Goal: Task Accomplishment & Management: Manage account settings

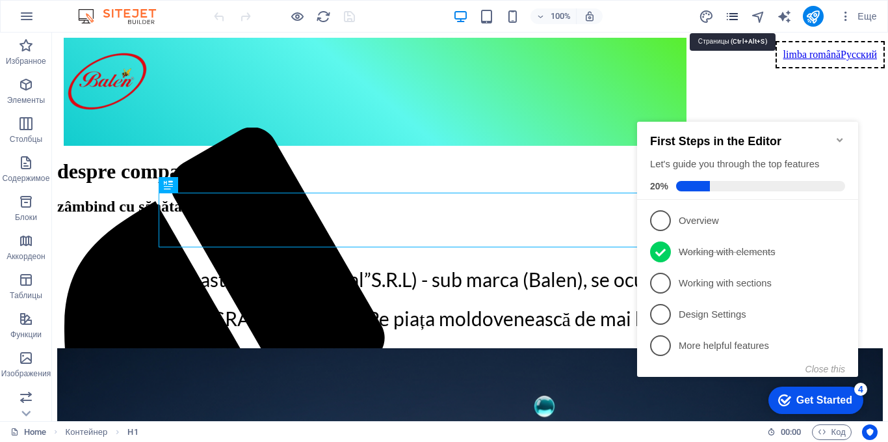
click at [734, 15] on icon "pages" at bounding box center [732, 16] width 15 height 15
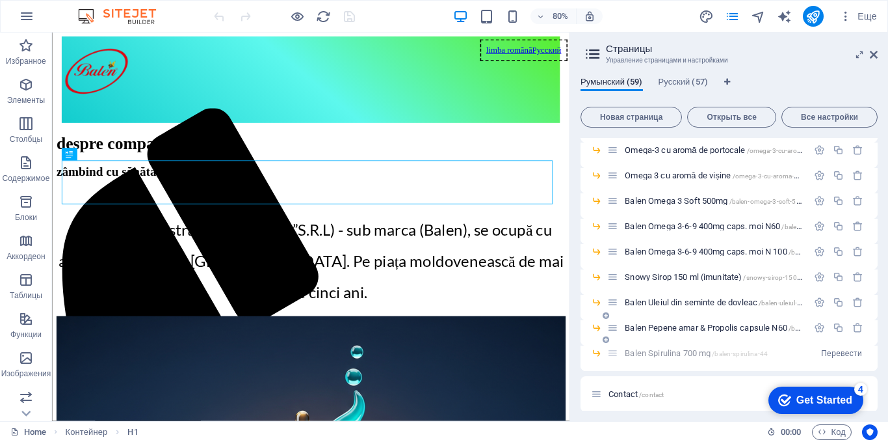
scroll to position [1343, 0]
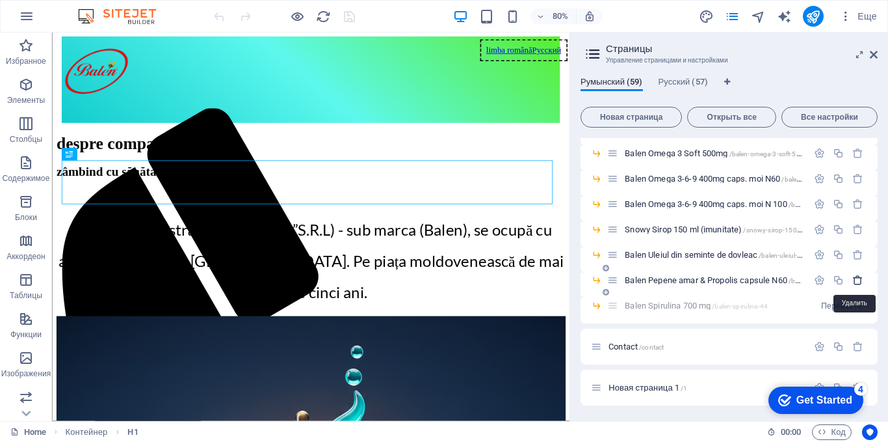
click at [853, 282] on icon "button" at bounding box center [857, 279] width 11 height 11
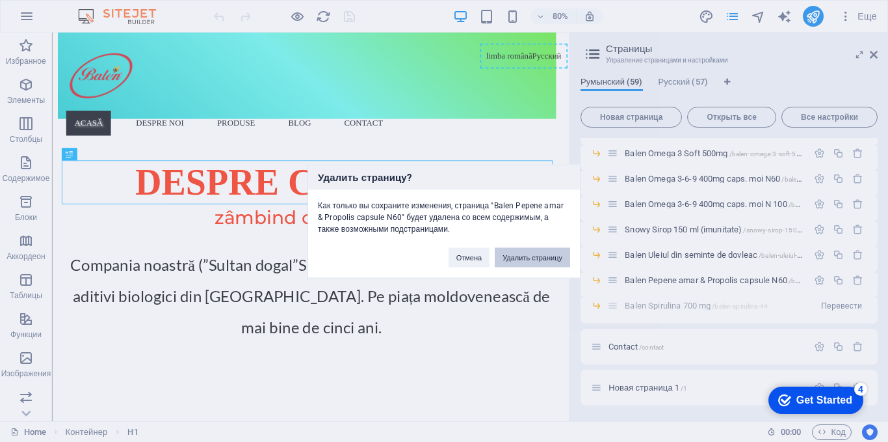
click at [538, 257] on button "Удалить страницу" at bounding box center [532, 257] width 75 height 20
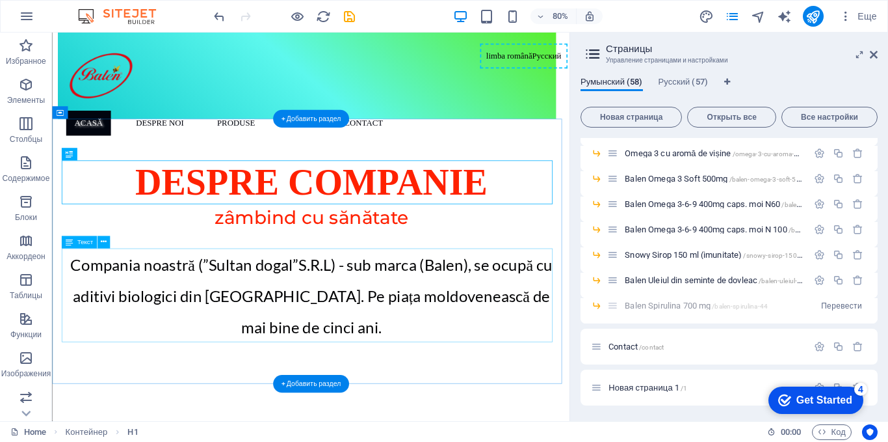
scroll to position [1317, 0]
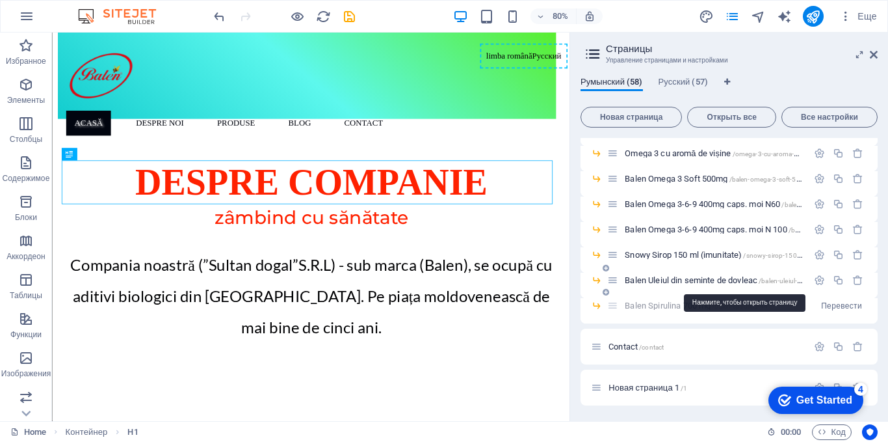
click at [724, 278] on span "Balen Uleiul din seminte de dovleac /balen-uleiul-din-seminte-de-dovleac" at bounding box center [745, 280] width 241 height 10
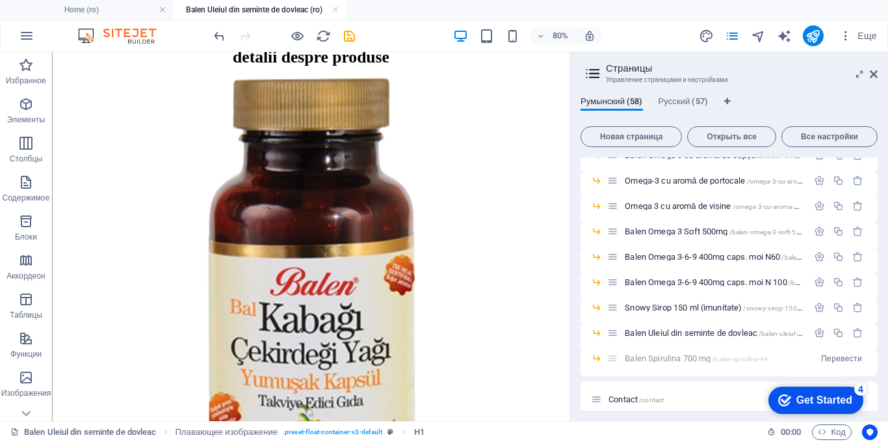
scroll to position [520, 0]
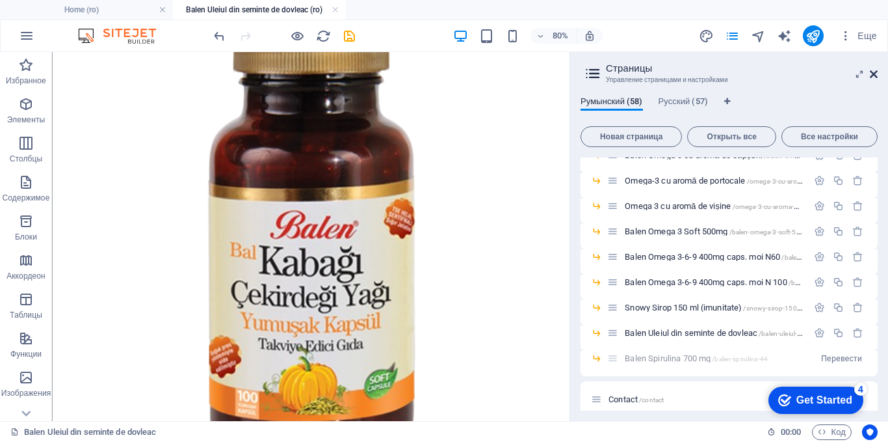
click at [871, 71] on icon at bounding box center [874, 74] width 8 height 10
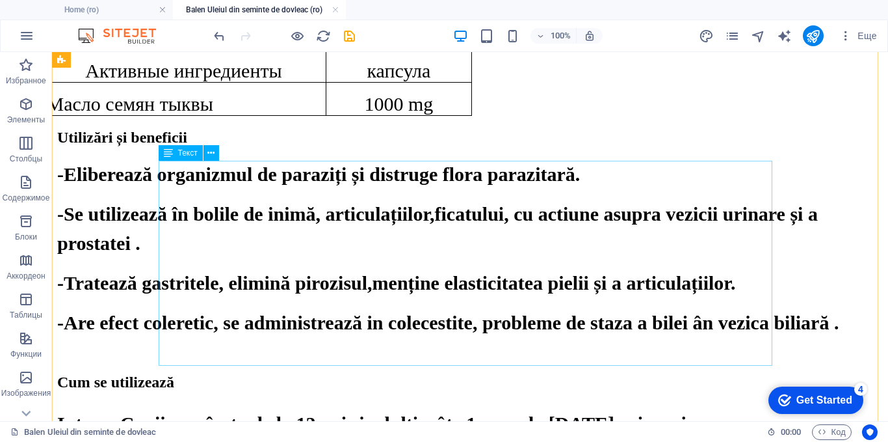
scroll to position [1170, 0]
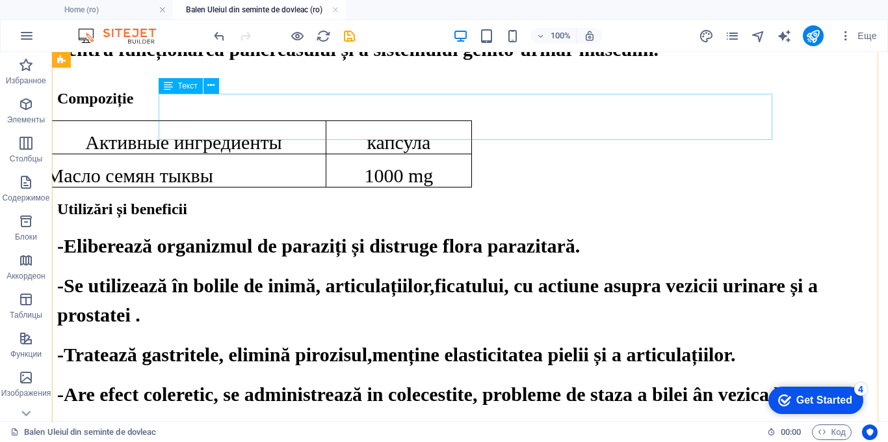
click at [298, 120] on div "Активные ингредиенты капсула Масло семян тыквы 1000 mg" at bounding box center [470, 153] width 826 height 67
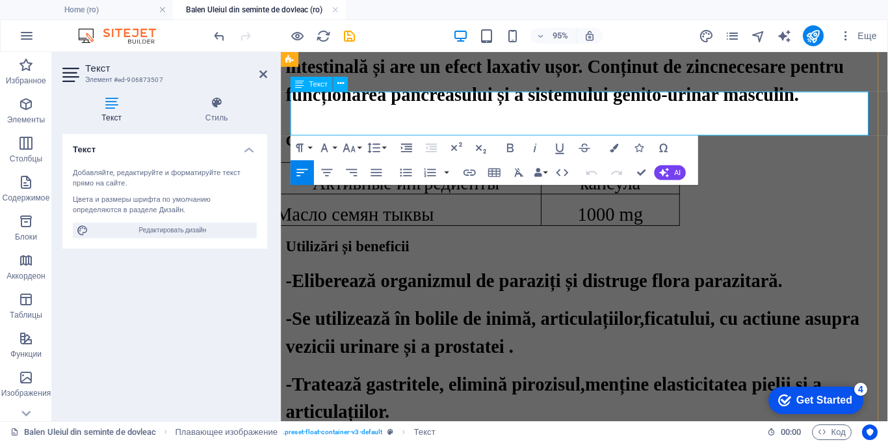
click at [518, 179] on p "Активные ингредиенты" at bounding box center [413, 190] width 274 height 22
drag, startPoint x: 522, startPoint y: 109, endPoint x: 324, endPoint y: 109, distance: 197.7
click at [324, 179] on p "Активные ингредиенты" at bounding box center [413, 190] width 274 height 22
drag, startPoint x: 465, startPoint y: 102, endPoint x: 373, endPoint y: 102, distance: 92.3
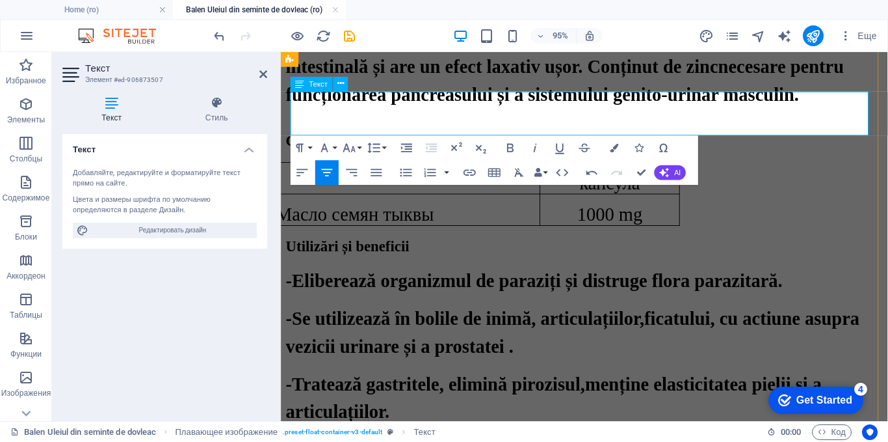
click at [373, 179] on p "Ingrediente active" at bounding box center [412, 185] width 273 height 12
click at [348, 150] on icon "button" at bounding box center [349, 147] width 15 height 15
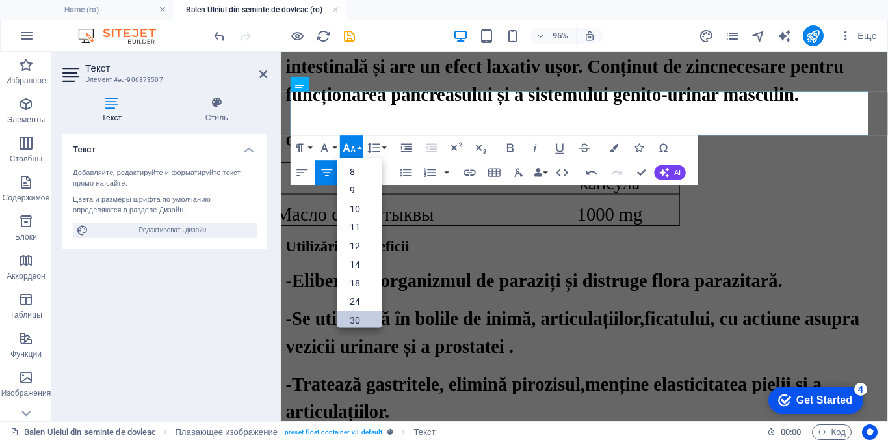
click at [354, 319] on link "30" at bounding box center [359, 320] width 44 height 19
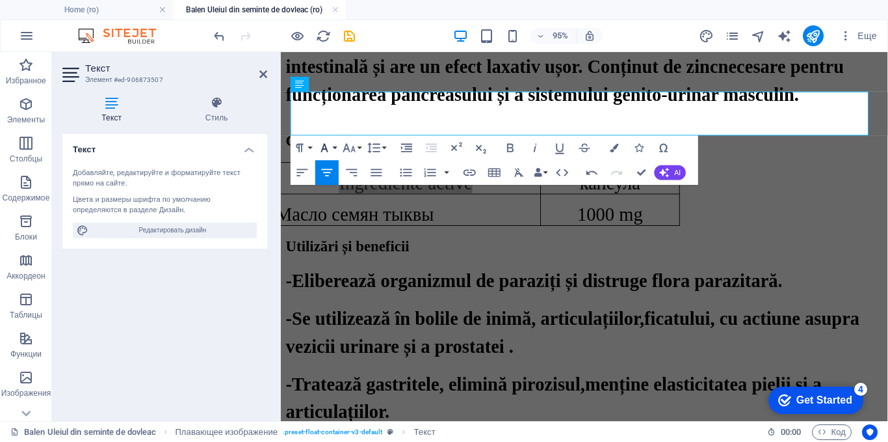
click at [331, 144] on icon "button" at bounding box center [324, 147] width 15 height 15
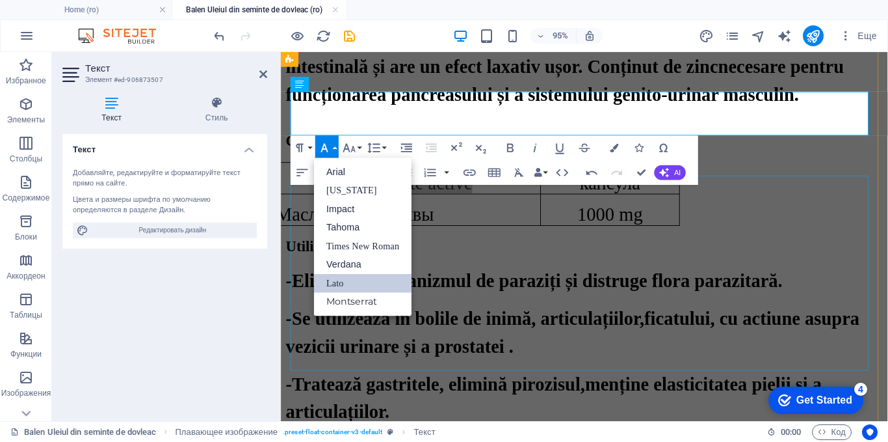
scroll to position [0, 0]
click at [333, 246] on link "Times New Roman" at bounding box center [363, 246] width 98 height 19
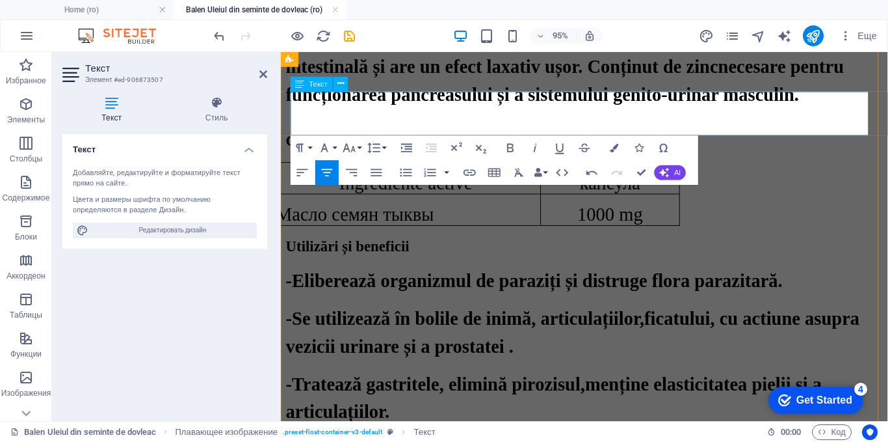
drag, startPoint x: 585, startPoint y: 107, endPoint x: 820, endPoint y: 233, distance: 267.1
click at [585, 179] on p "капсула" at bounding box center [627, 190] width 137 height 22
drag, startPoint x: 669, startPoint y: 105, endPoint x: 603, endPoint y: 103, distance: 66.3
click at [603, 179] on p "капсула" at bounding box center [627, 190] width 137 height 22
drag, startPoint x: 613, startPoint y: 100, endPoint x: 662, endPoint y: 99, distance: 49.4
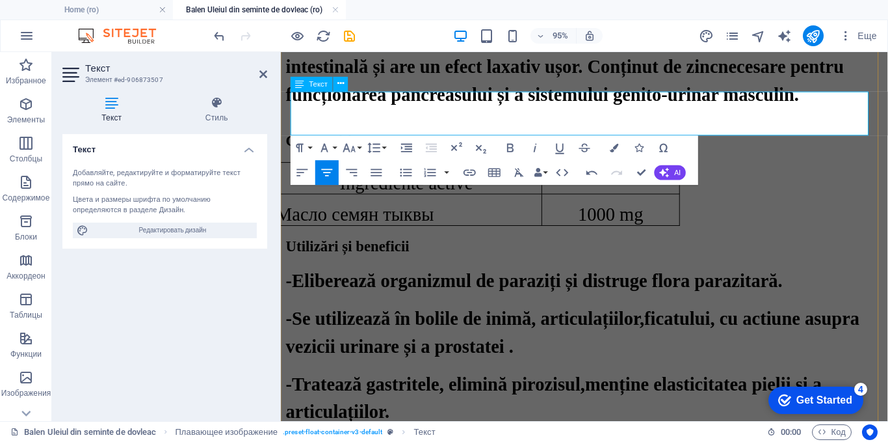
click at [662, 179] on p "Capsula" at bounding box center [627, 185] width 135 height 12
click at [358, 146] on button "Font Size" at bounding box center [351, 147] width 23 height 25
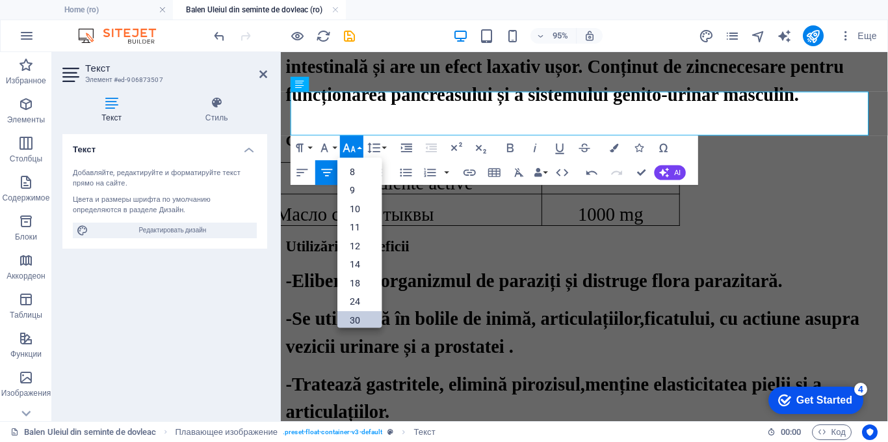
click at [350, 318] on link "30" at bounding box center [359, 320] width 44 height 19
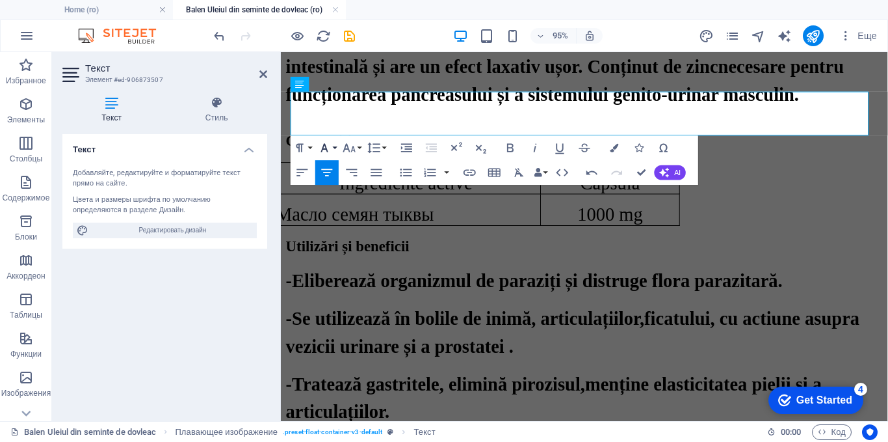
click at [332, 144] on button "Font Family" at bounding box center [326, 147] width 23 height 25
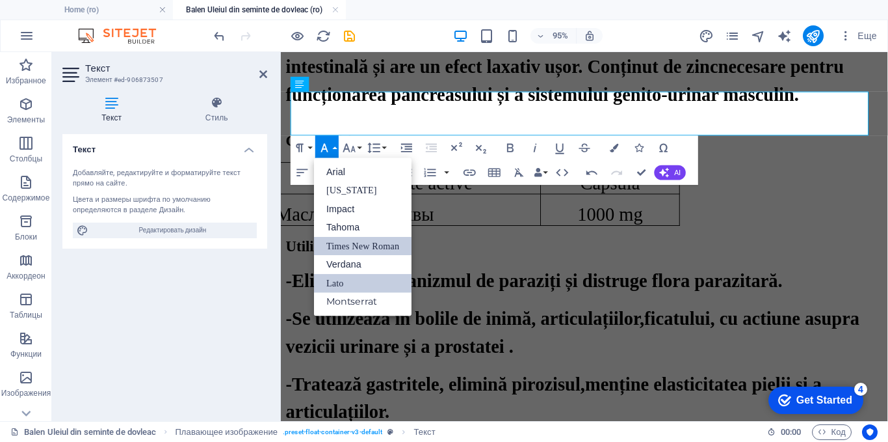
click at [332, 248] on link "Times New Roman" at bounding box center [363, 246] width 98 height 19
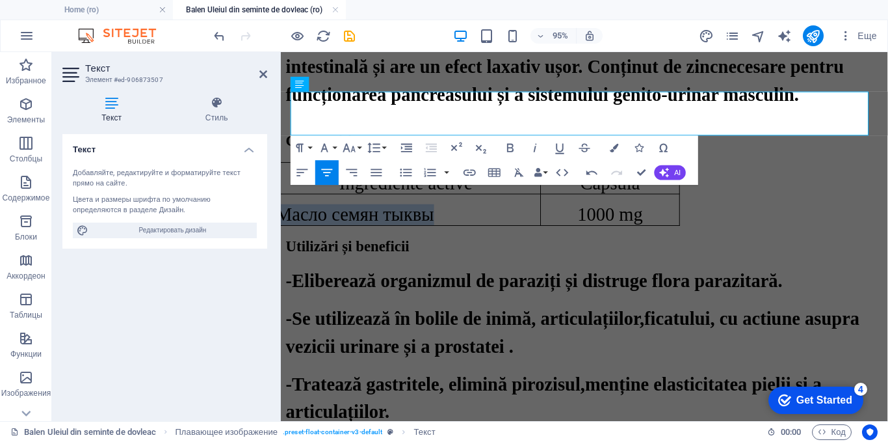
drag, startPoint x: 410, startPoint y: 124, endPoint x: 310, endPoint y: 124, distance: 99.5
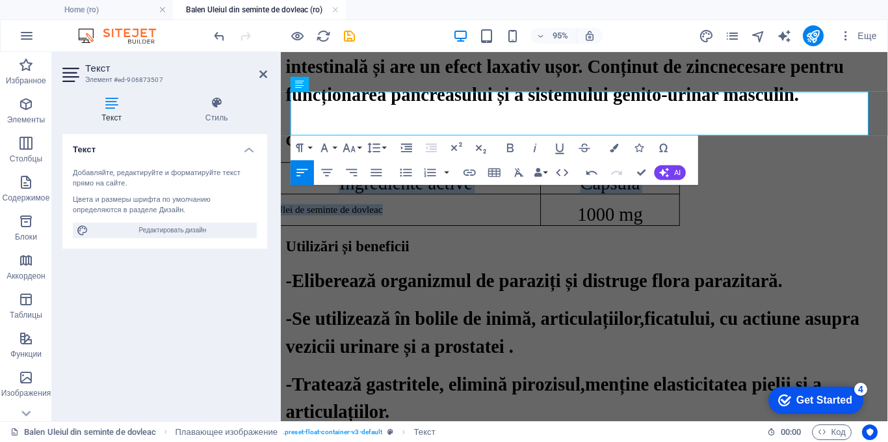
drag, startPoint x: 412, startPoint y: 124, endPoint x: 557, endPoint y: 173, distance: 153.2
click at [331, 149] on icon "button" at bounding box center [324, 147] width 15 height 15
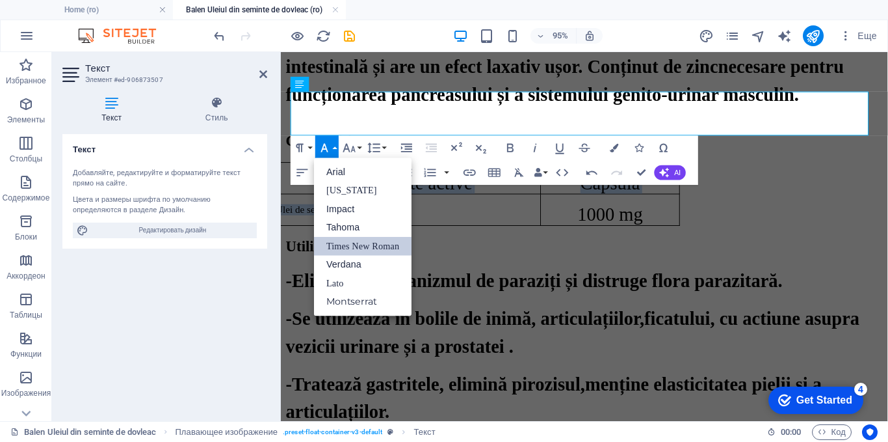
click at [354, 244] on link "Times New Roman" at bounding box center [363, 246] width 98 height 19
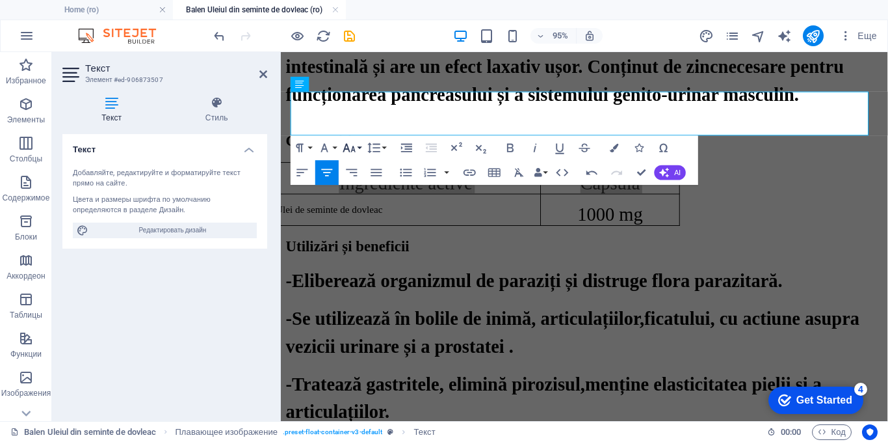
click at [346, 148] on icon "button" at bounding box center [349, 147] width 15 height 15
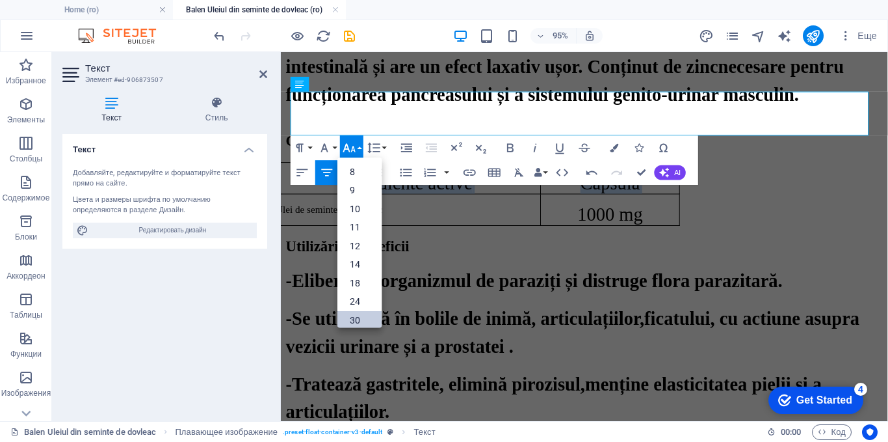
click at [357, 317] on link "30" at bounding box center [359, 320] width 44 height 19
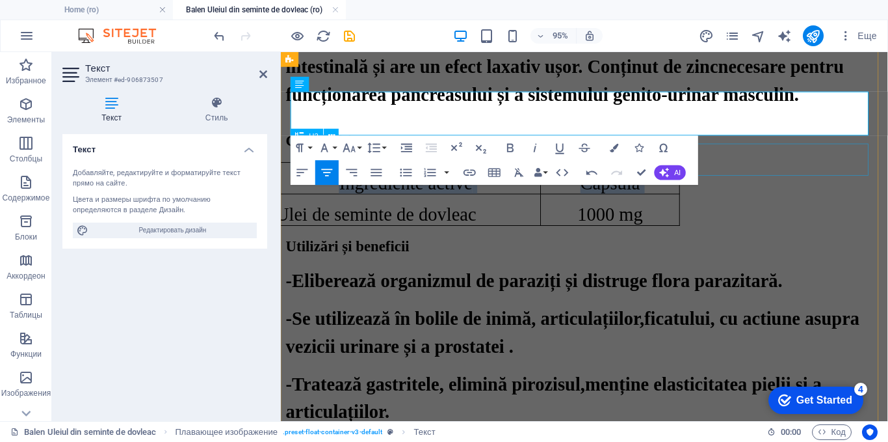
click at [815, 248] on div "Utilizări și beneficii" at bounding box center [600, 257] width 629 height 18
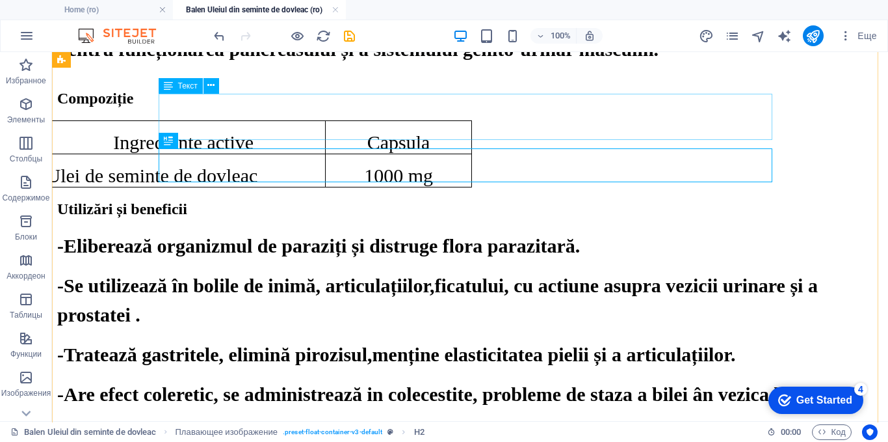
click at [172, 120] on div "Ingrediente active Capsula Ulei de seminte de dovleac 1000 mg" at bounding box center [470, 153] width 826 height 67
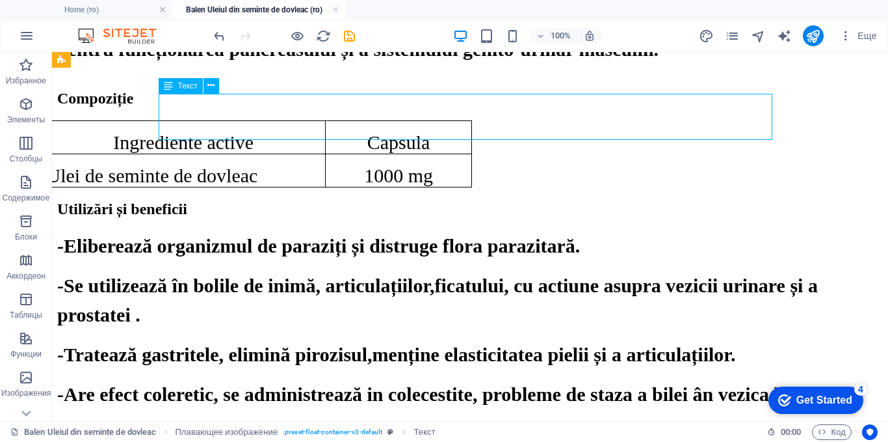
click at [172, 120] on div "Ingrediente active Capsula Ulei de seminte de dovleac 1000 mg" at bounding box center [470, 153] width 826 height 67
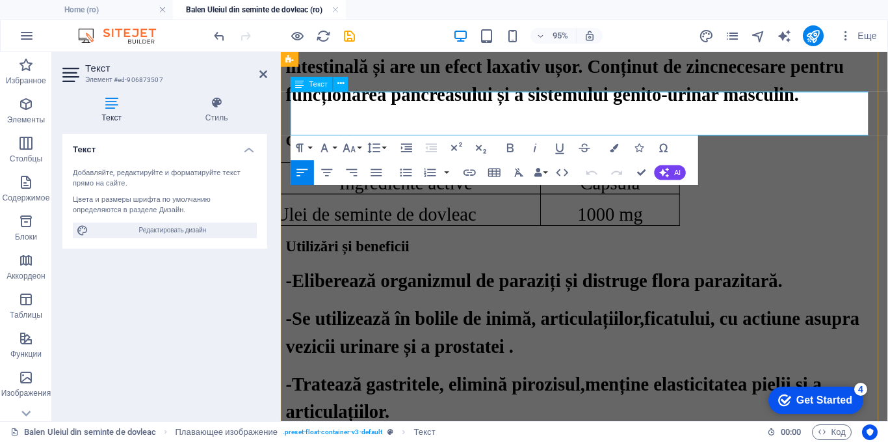
click at [715, 168] on div "Ingrediente active Capsula Ulei de seminte de dovleac 1000 mg" at bounding box center [600, 201] width 629 height 67
click at [266, 71] on icon at bounding box center [263, 74] width 8 height 10
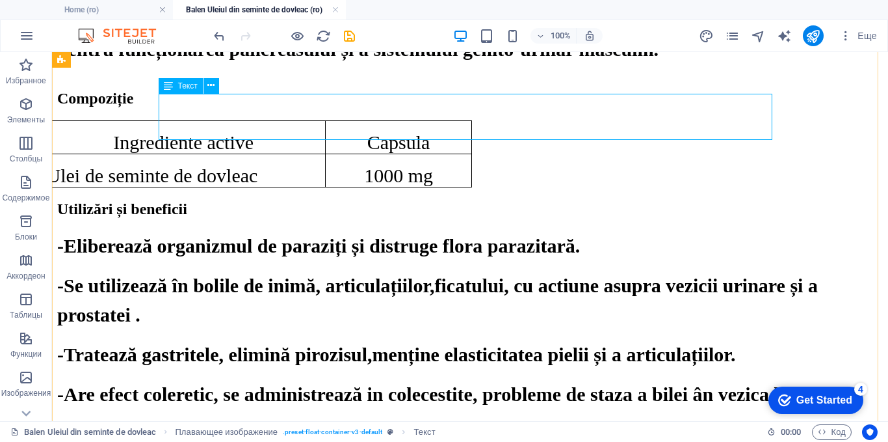
click at [573, 120] on div "Ingrediente active Capsula Ulei de seminte de dovleac 1000 mg" at bounding box center [470, 153] width 826 height 67
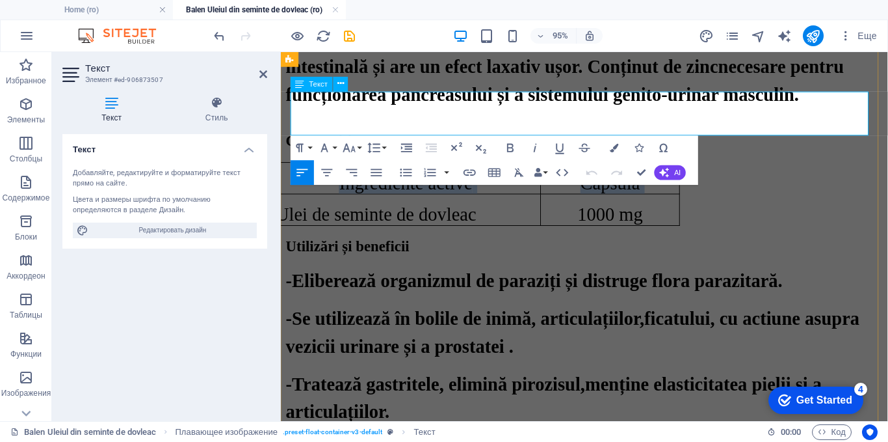
drag, startPoint x: 703, startPoint y: 111, endPoint x: 748, endPoint y: 111, distance: 44.9
click at [748, 168] on div "Ingrediente active Capsula Ulei de seminte de dovleac 1000 mg" at bounding box center [600, 201] width 629 height 67
click at [555, 168] on td "Ingrediente active" at bounding box center [412, 184] width 284 height 33
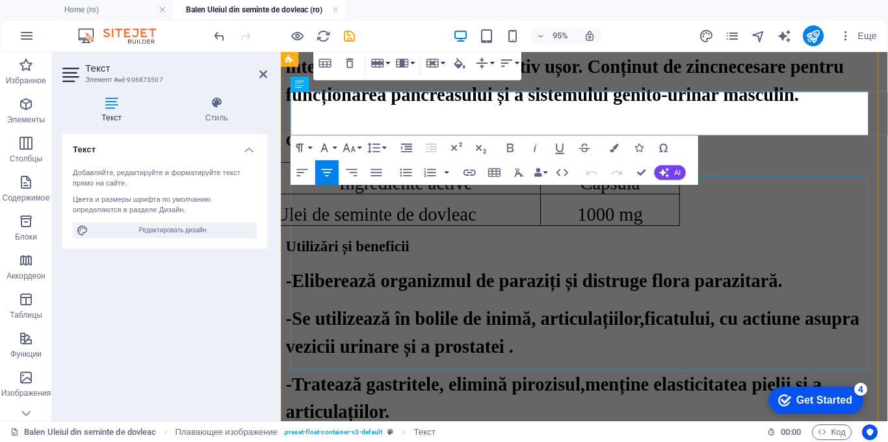
click at [655, 278] on div "-Eliberează organizmul de paraziți și distruge flora parazitară. -Se utilizează…" at bounding box center [600, 396] width 629 height 236
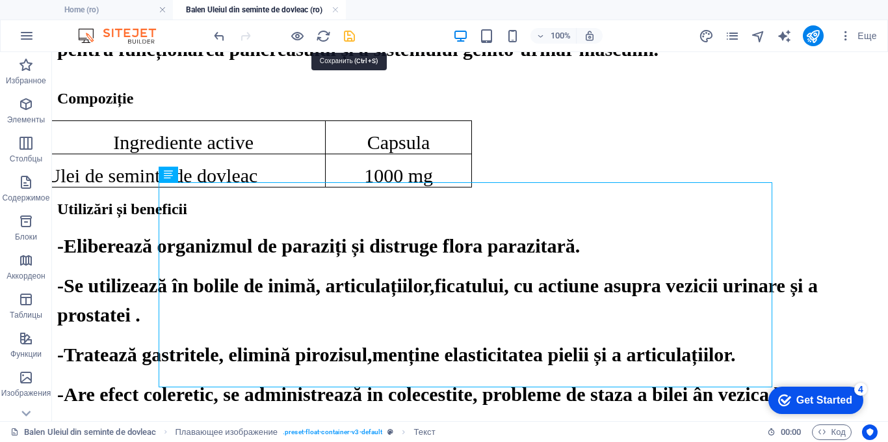
click at [350, 36] on icon "save" at bounding box center [349, 36] width 15 height 15
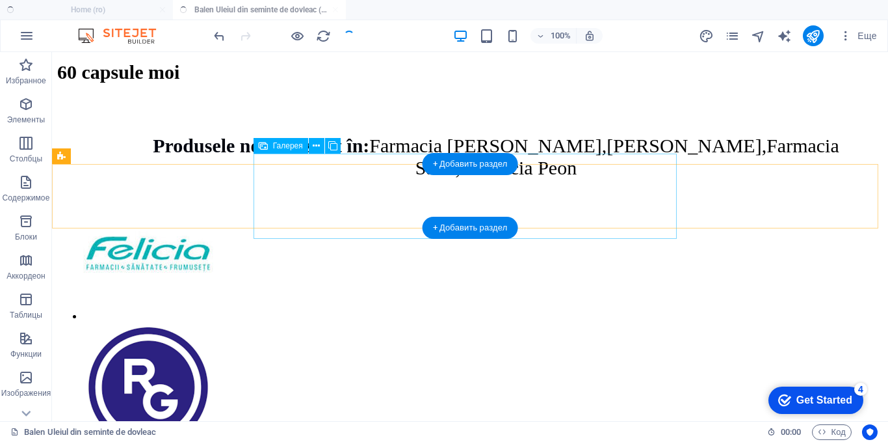
scroll to position [2085, 0]
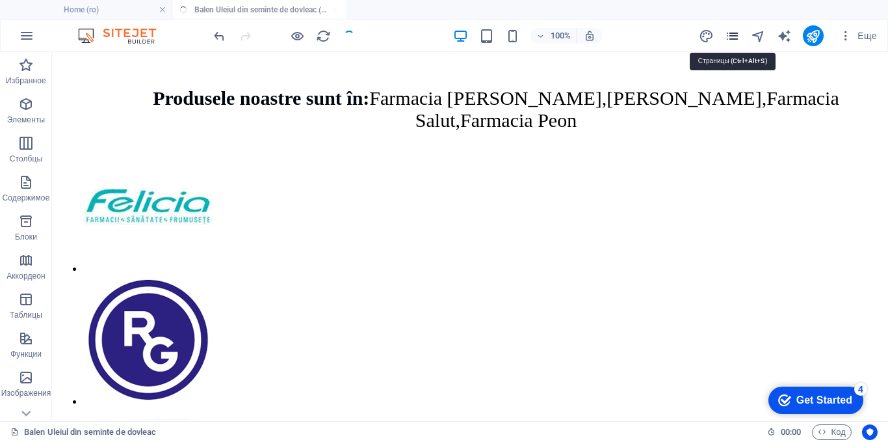
click at [737, 33] on icon "pages" at bounding box center [732, 36] width 15 height 15
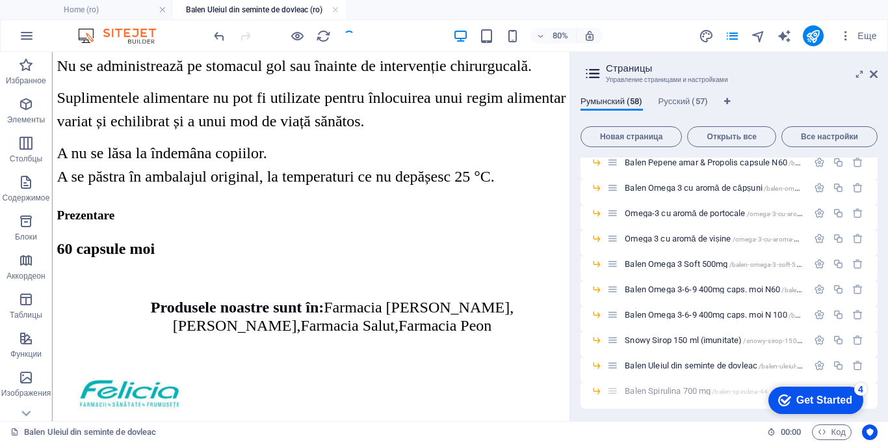
scroll to position [1337, 0]
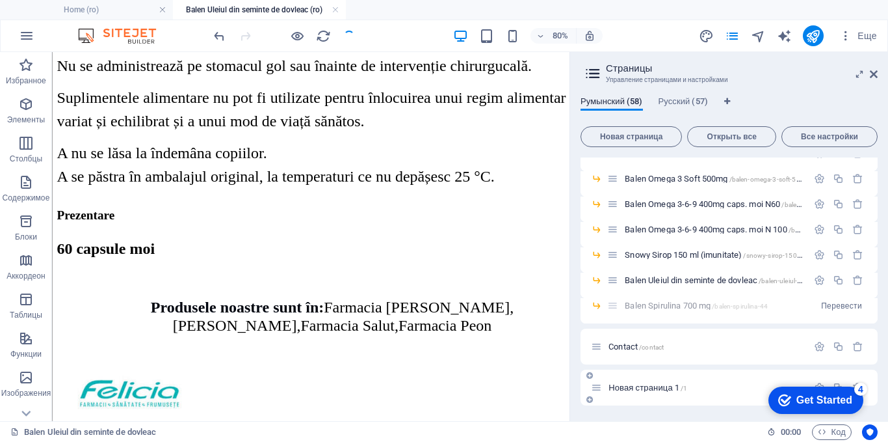
click at [631, 387] on span "Новая страница 1 /1" at bounding box center [648, 387] width 79 height 10
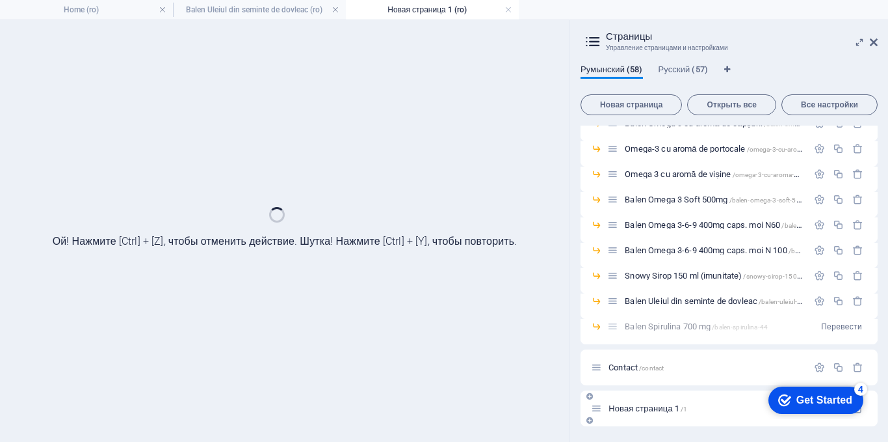
scroll to position [1284, 0]
drag, startPoint x: 872, startPoint y: 43, endPoint x: 825, endPoint y: 55, distance: 48.4
click at [872, 43] on icon at bounding box center [874, 42] width 8 height 10
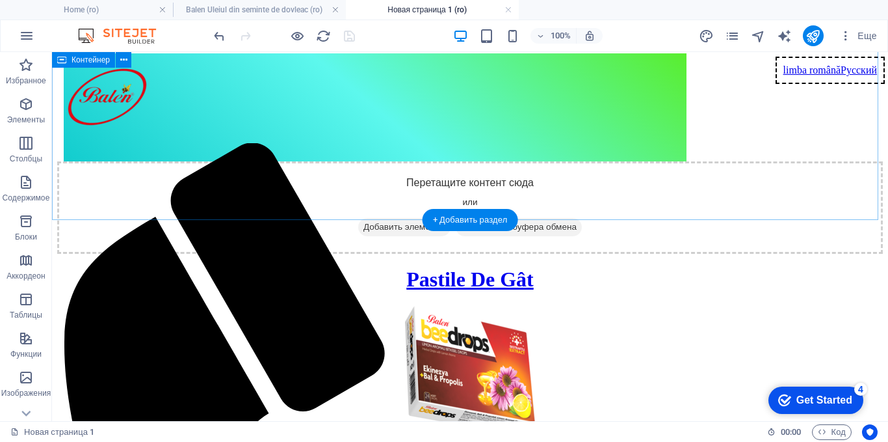
scroll to position [0, 0]
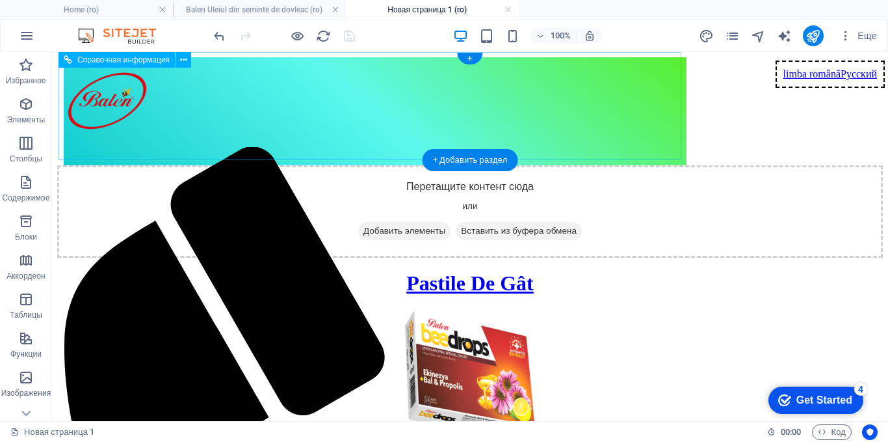
click at [633, 73] on div "limba română Русский Acasă Despre Noi produse Blog Contact" at bounding box center [375, 111] width 623 height 108
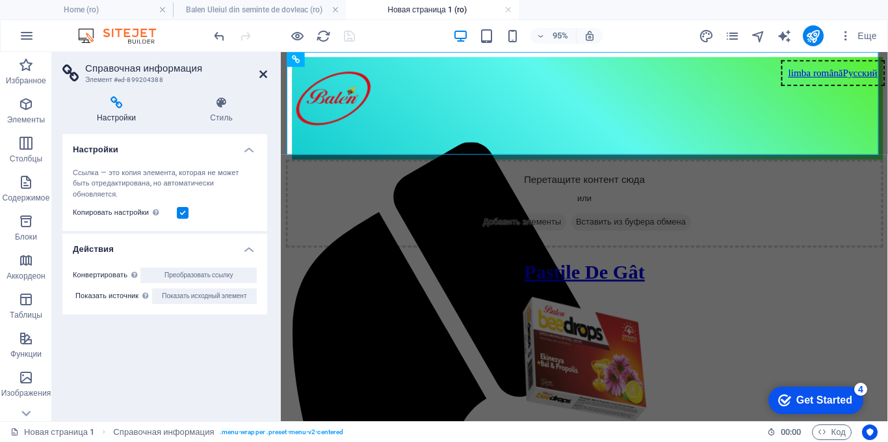
click at [265, 73] on icon at bounding box center [263, 74] width 8 height 10
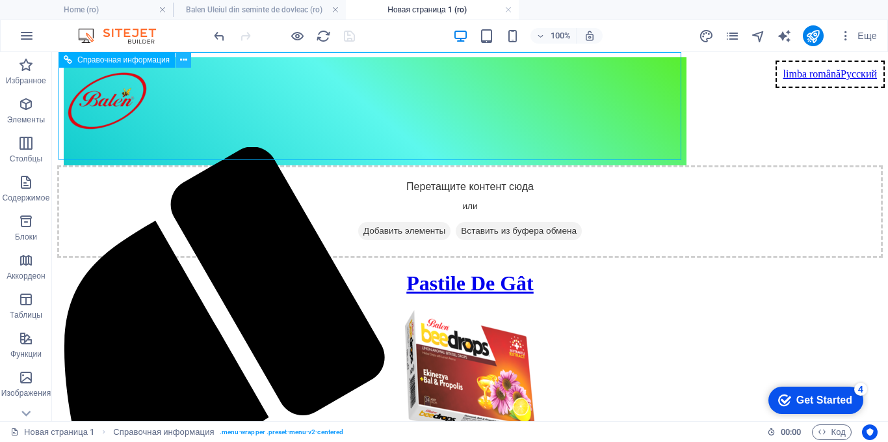
click at [183, 59] on icon at bounding box center [183, 60] width 7 height 14
click at [183, 62] on icon at bounding box center [183, 60] width 7 height 14
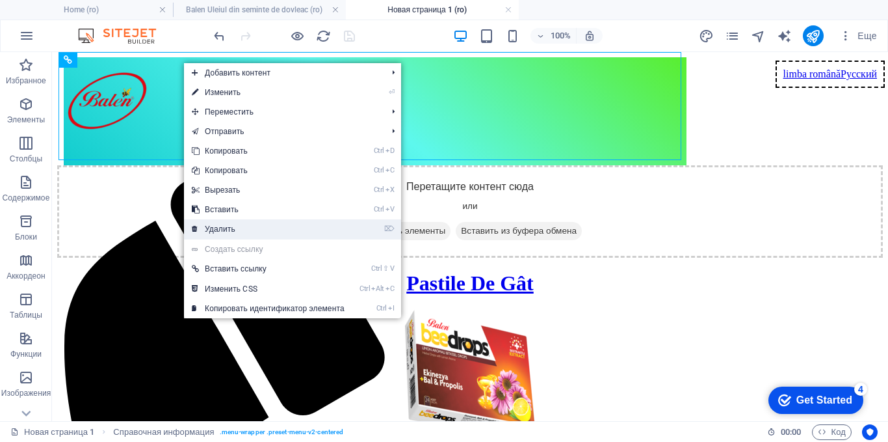
click at [206, 225] on link "⌦ Удалить" at bounding box center [268, 229] width 168 height 20
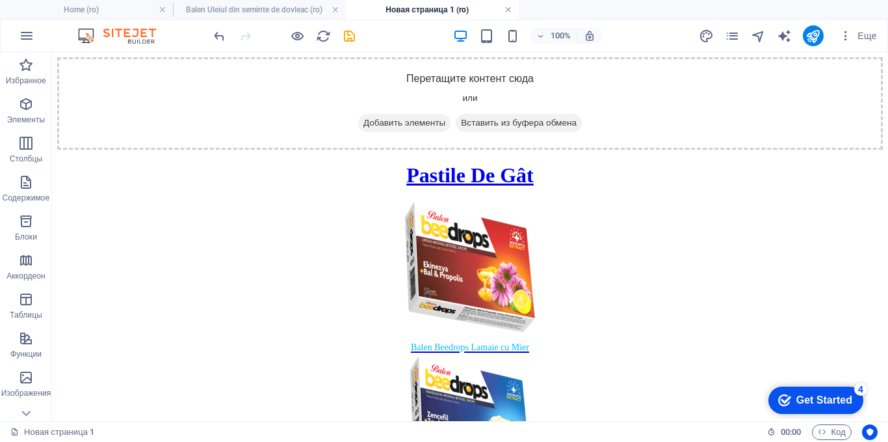
click at [510, 11] on link at bounding box center [509, 10] width 8 height 12
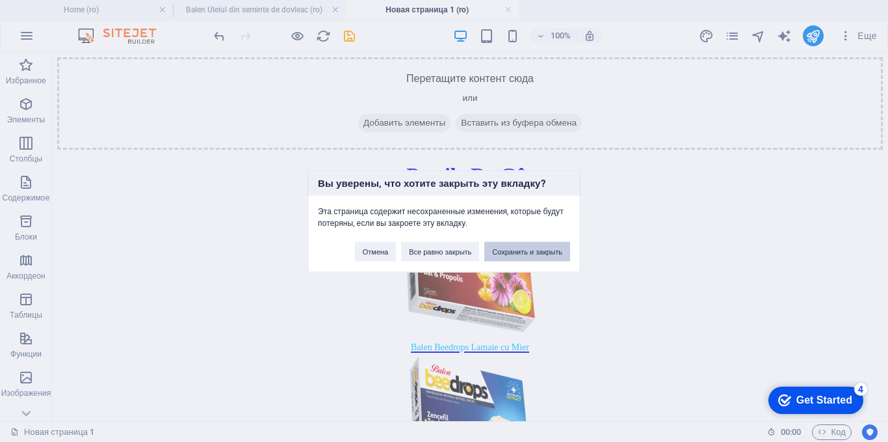
click at [494, 248] on button "Сохранить и закрыть" at bounding box center [527, 251] width 86 height 20
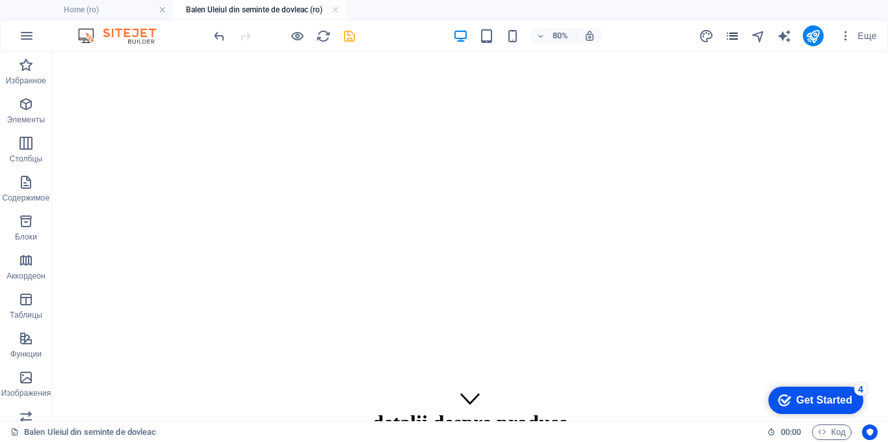
scroll to position [1948, 0]
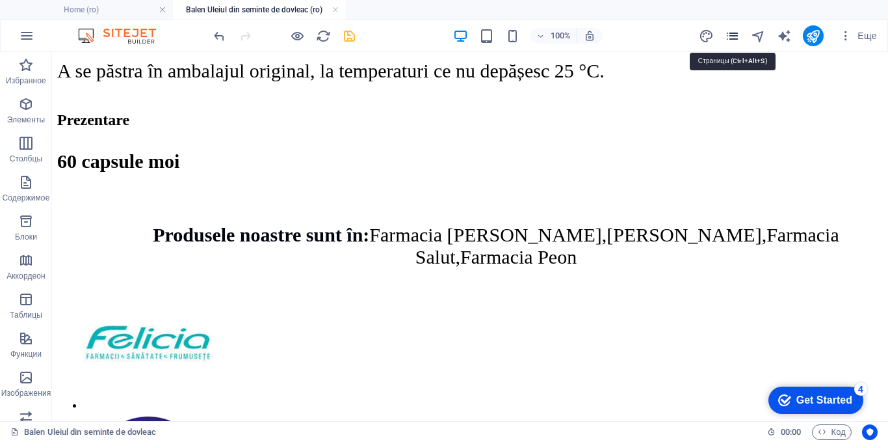
click at [731, 34] on icon "pages" at bounding box center [732, 36] width 15 height 15
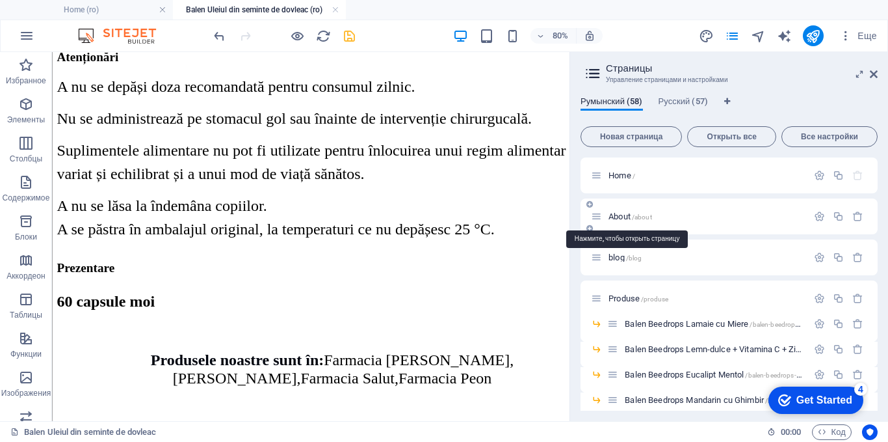
click at [614, 213] on span "About /about" at bounding box center [631, 216] width 44 height 10
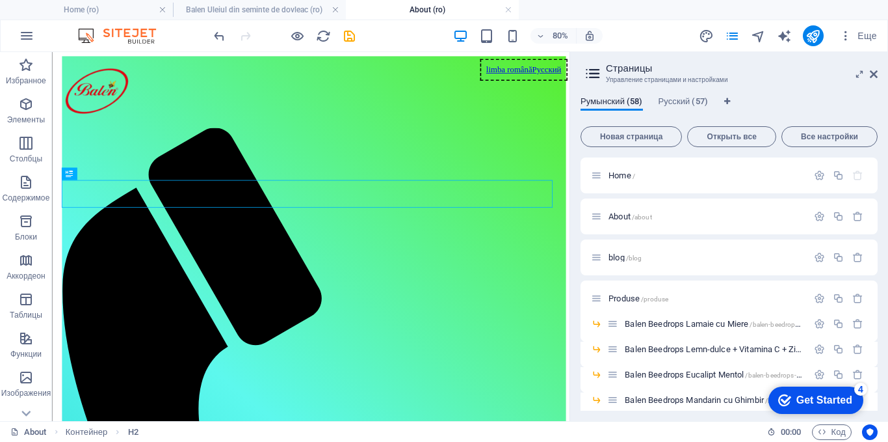
scroll to position [0, 0]
click at [875, 72] on icon at bounding box center [874, 74] width 8 height 10
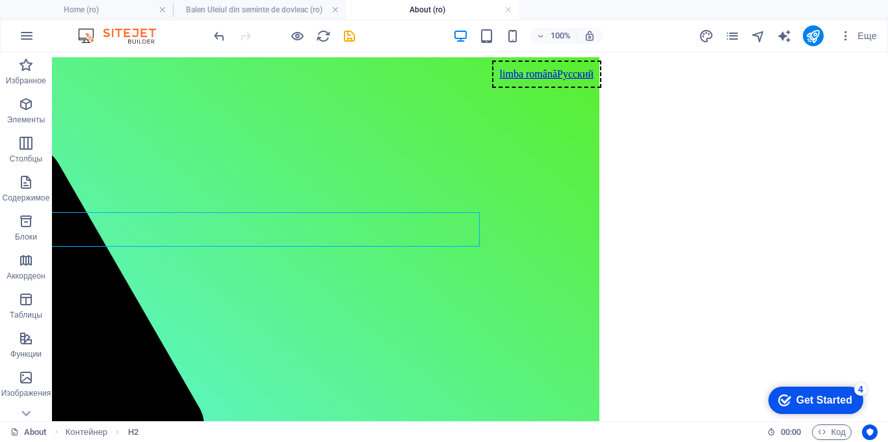
scroll to position [0, 293]
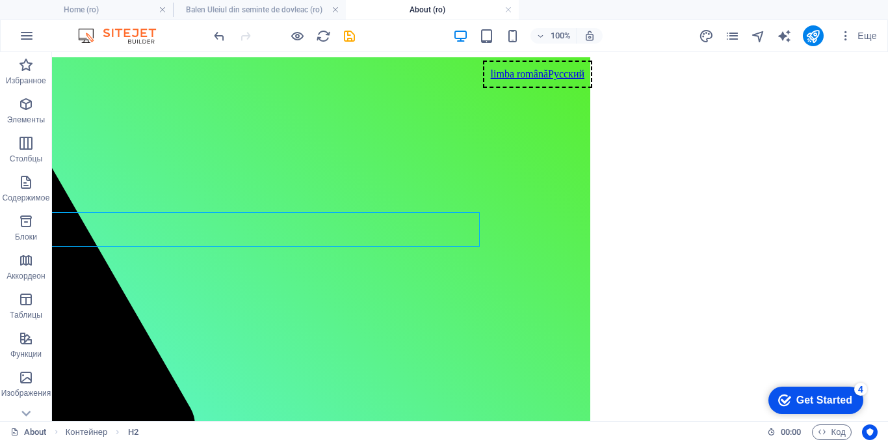
drag, startPoint x: 618, startPoint y: 274, endPoint x: 605, endPoint y: 270, distance: 14.2
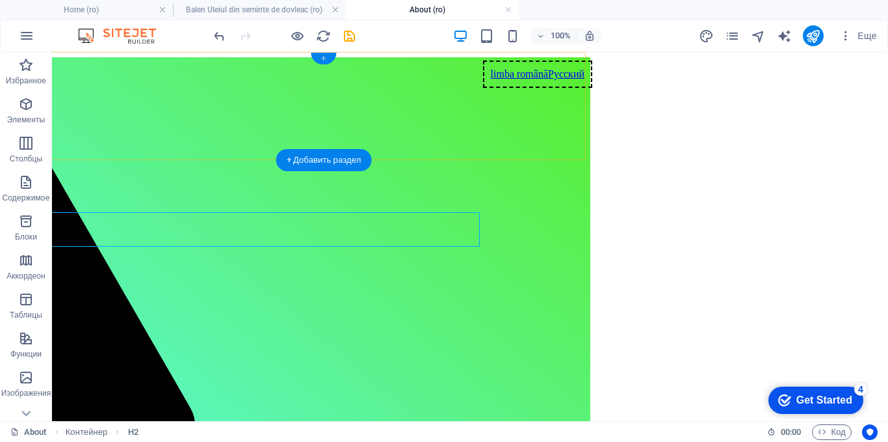
click at [319, 57] on div "+" at bounding box center [323, 59] width 25 height 12
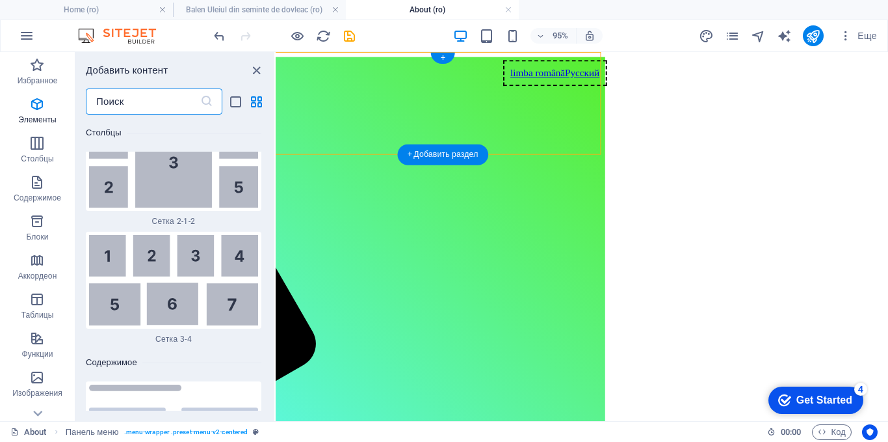
scroll to position [4188, 0]
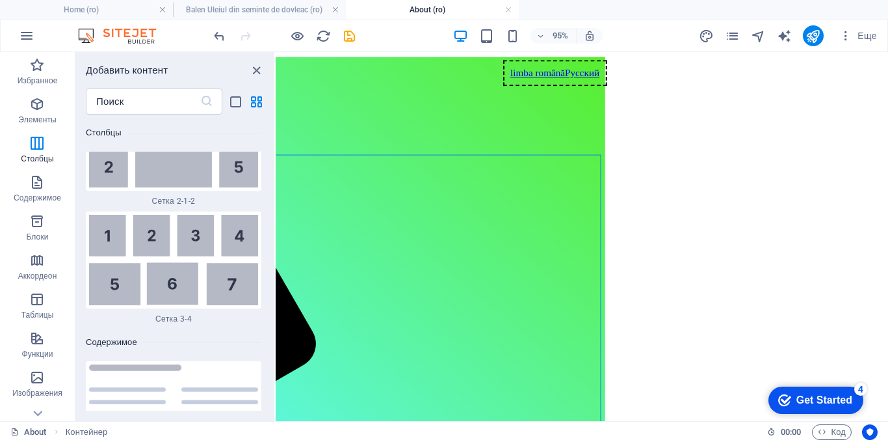
click at [508, 10] on link at bounding box center [509, 10] width 8 height 12
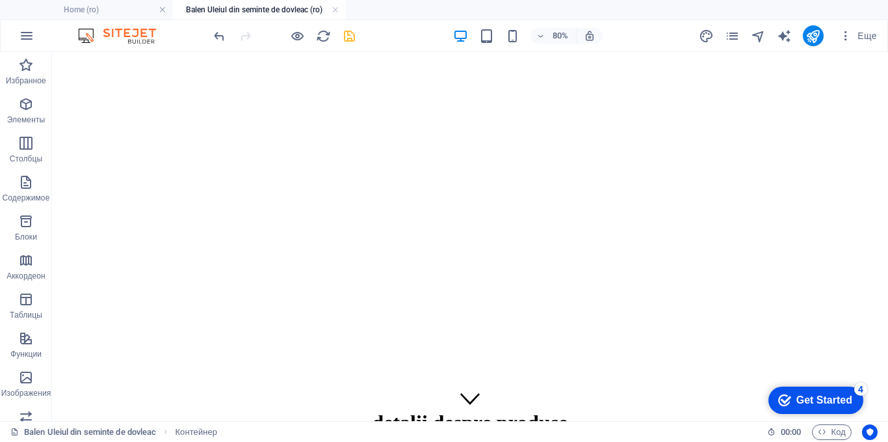
scroll to position [1948, 0]
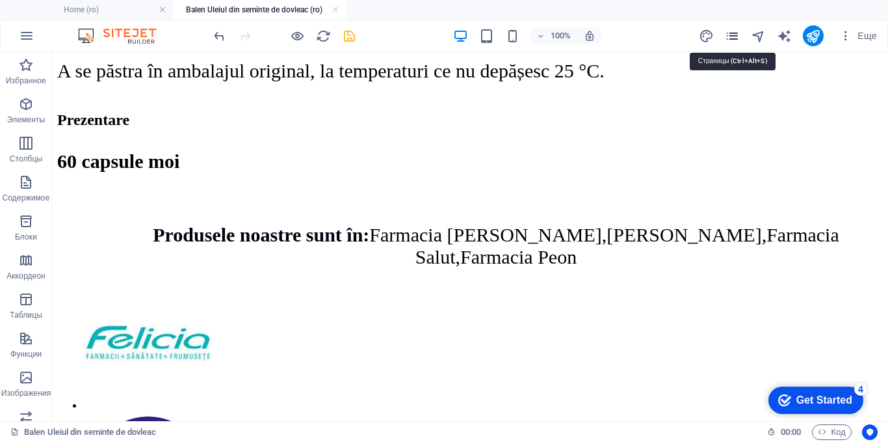
click at [740, 36] on icon "pages" at bounding box center [732, 36] width 15 height 15
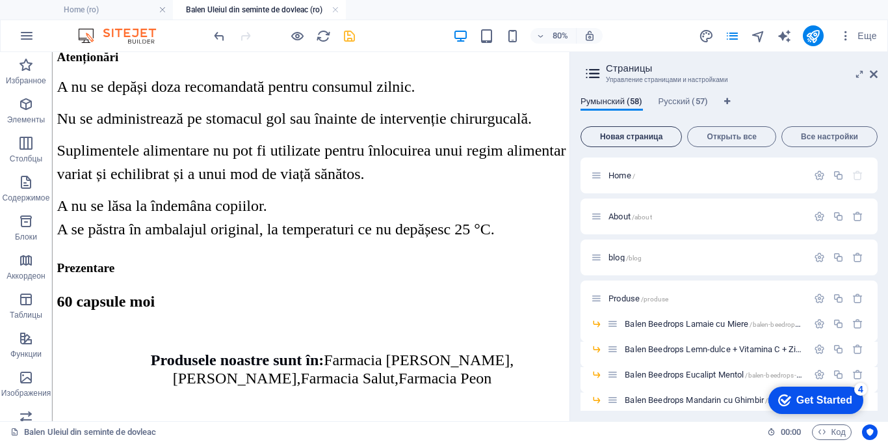
click at [641, 138] on span "Новая страница" at bounding box center [632, 137] width 90 height 8
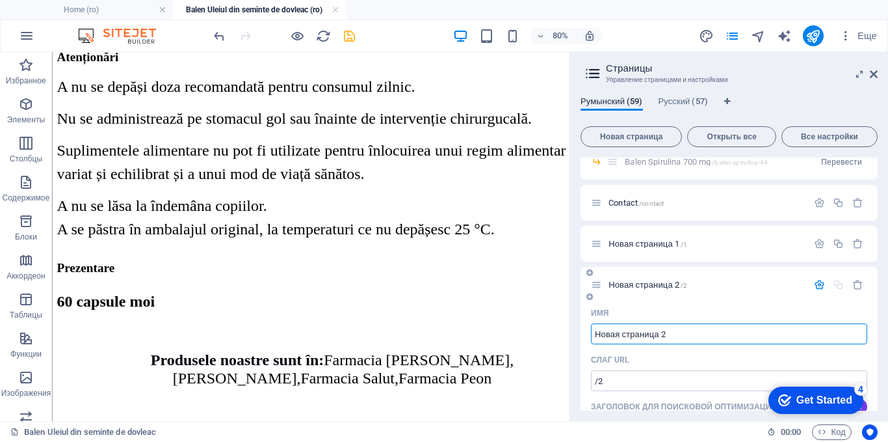
scroll to position [1466, 0]
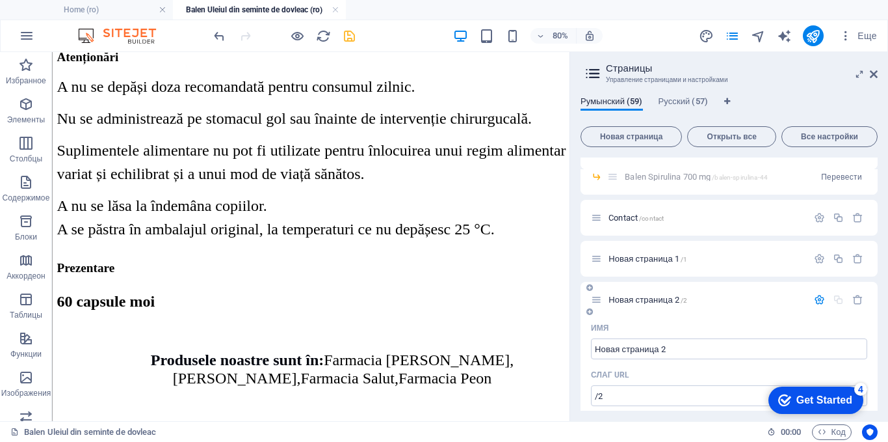
click at [649, 301] on span "Новая страница 2 /2" at bounding box center [648, 300] width 79 height 10
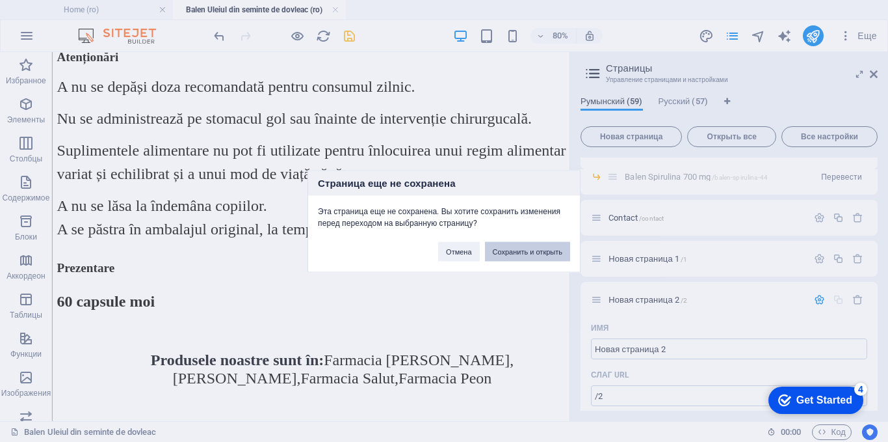
click at [533, 254] on button "Сохранить и открыть" at bounding box center [527, 251] width 85 height 20
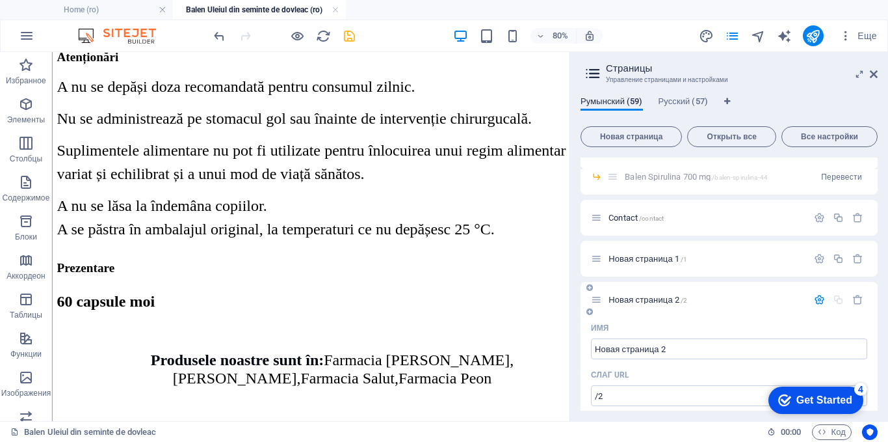
click at [637, 301] on span "Новая страница 2 /2" at bounding box center [648, 300] width 79 height 10
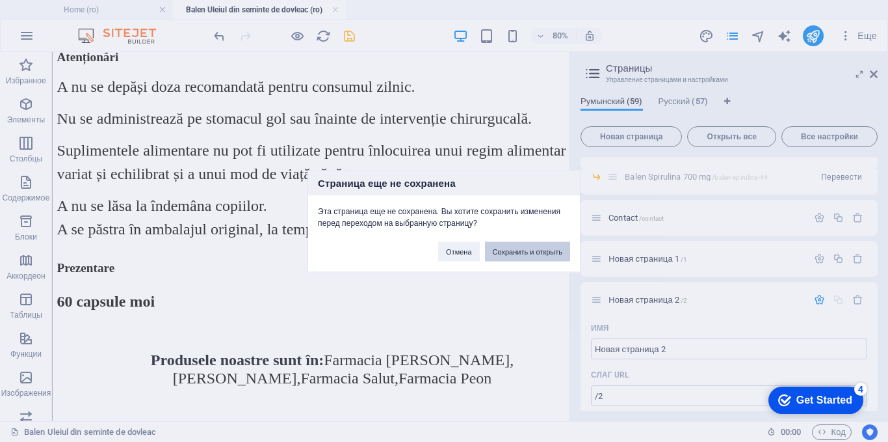
click at [533, 254] on button "Сохранить и открыть" at bounding box center [527, 251] width 85 height 20
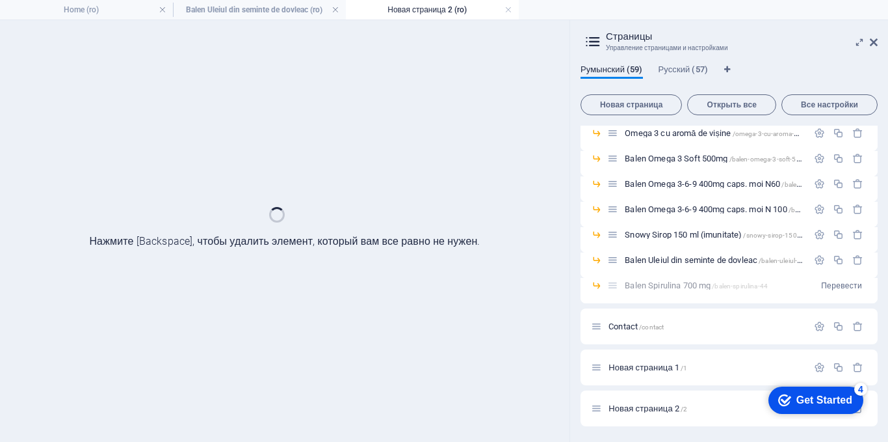
scroll to position [1325, 0]
drag, startPoint x: 876, startPoint y: 40, endPoint x: 789, endPoint y: 67, distance: 90.7
click at [876, 40] on icon at bounding box center [874, 42] width 8 height 10
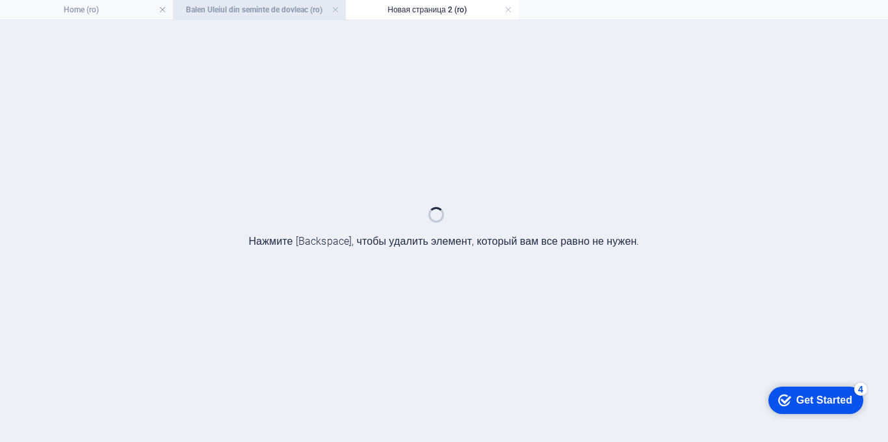
click at [243, 12] on h4 "Balen Uleiul din seminte de dovleac (ro)" at bounding box center [259, 10] width 173 height 14
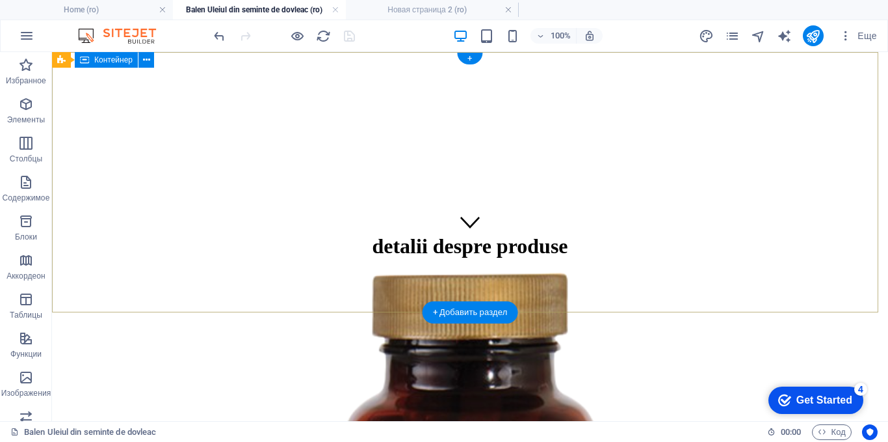
scroll to position [0, 0]
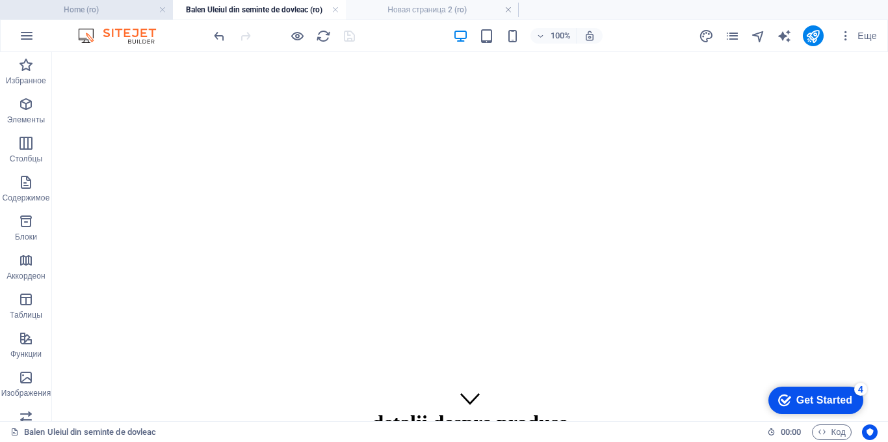
click at [64, 10] on h4 "Home (ro)" at bounding box center [86, 10] width 173 height 14
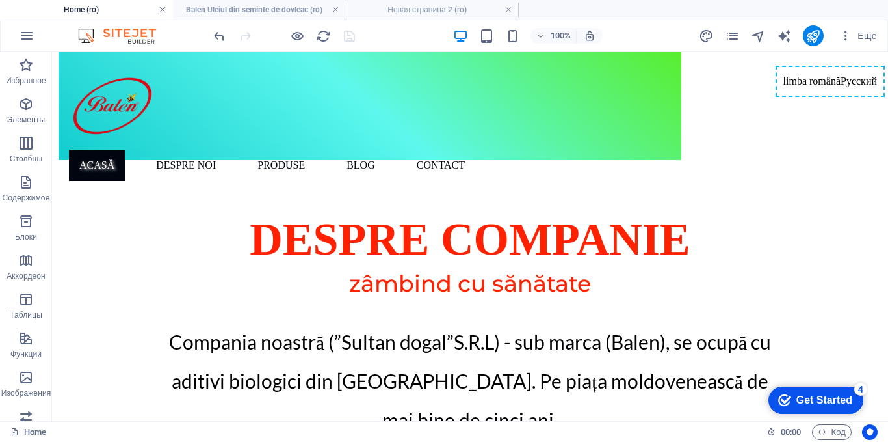
click at [164, 9] on link at bounding box center [163, 10] width 8 height 12
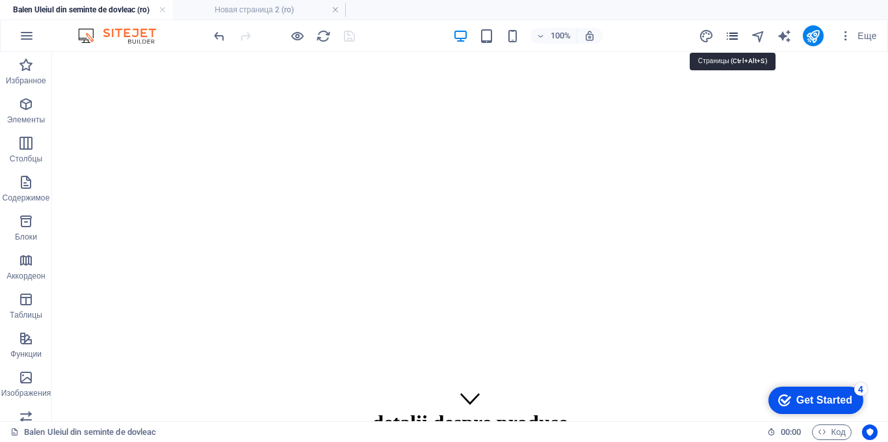
click at [732, 33] on icon "pages" at bounding box center [732, 36] width 15 height 15
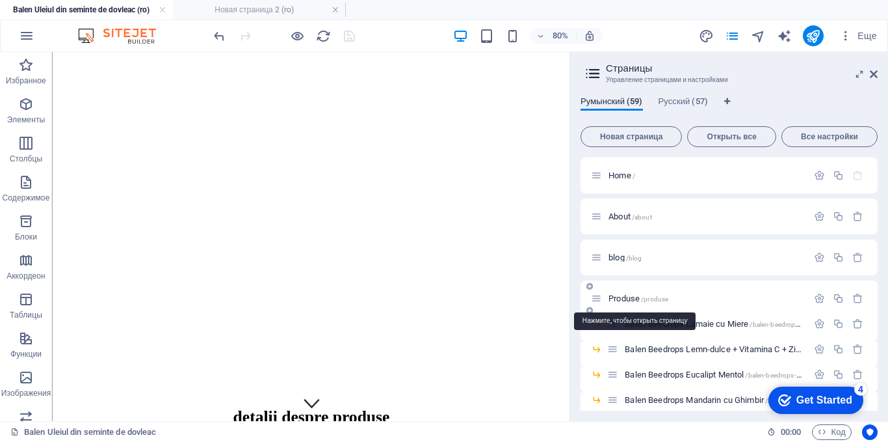
click at [624, 298] on span "Produse /produse" at bounding box center [639, 298] width 60 height 10
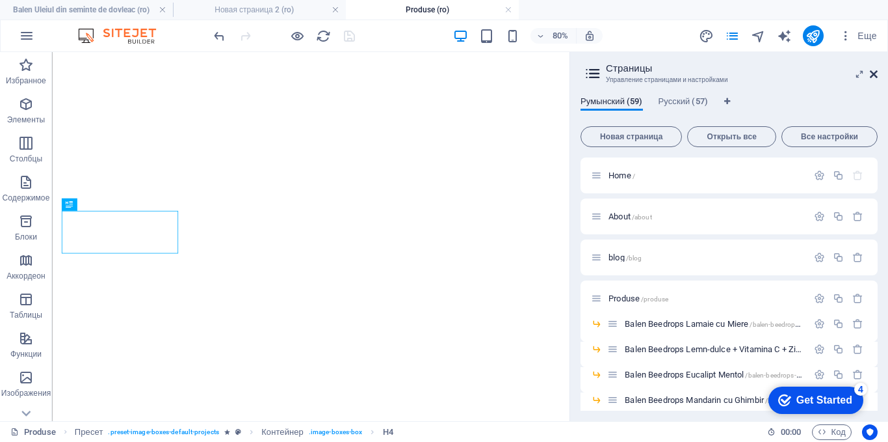
click at [875, 74] on icon at bounding box center [874, 74] width 8 height 10
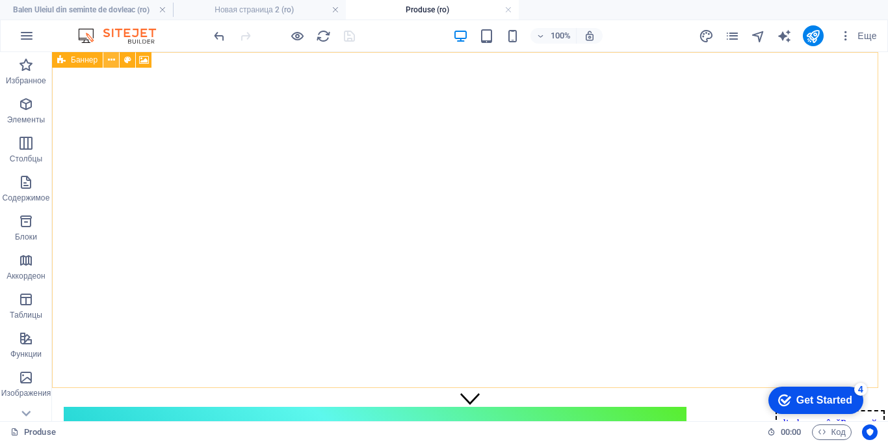
click at [110, 58] on icon at bounding box center [111, 60] width 7 height 14
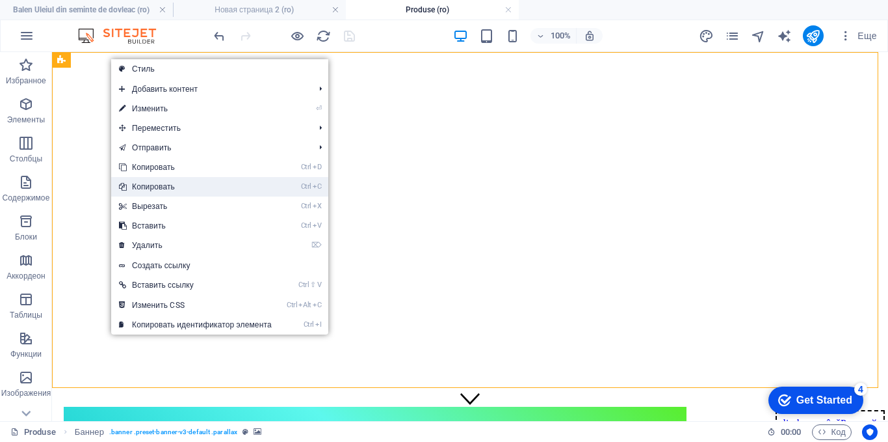
click at [145, 185] on link "Ctrl C Копировать" at bounding box center [195, 187] width 168 height 20
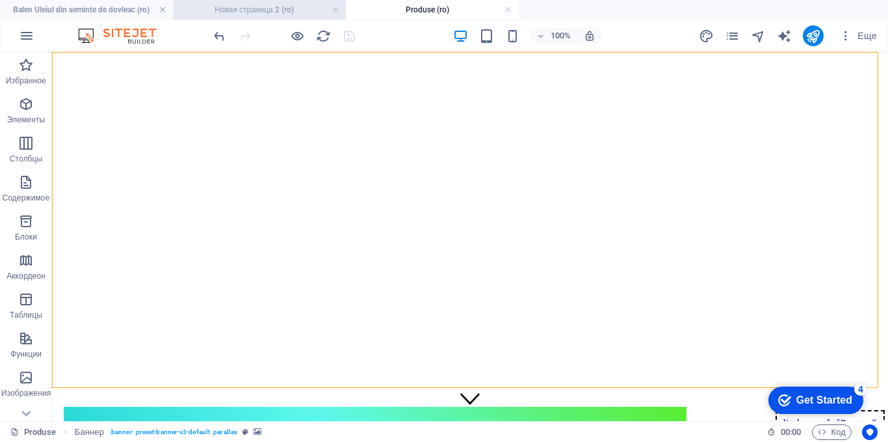
click at [245, 8] on h4 "Новая страница 2 (ro)" at bounding box center [259, 10] width 173 height 14
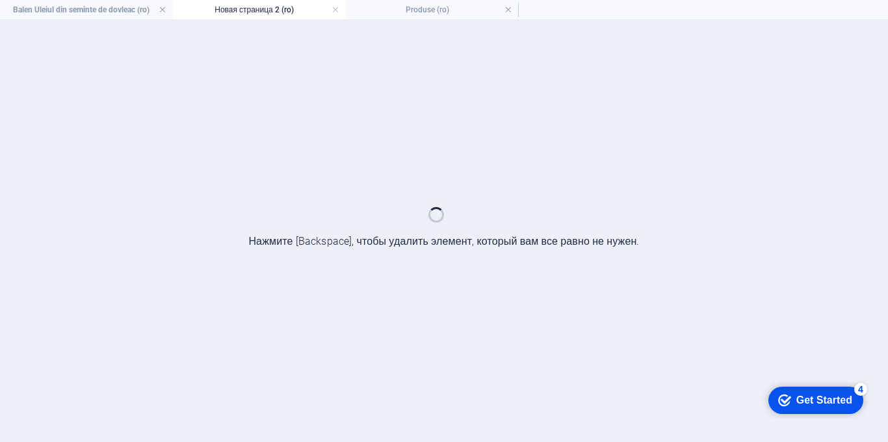
drag, startPoint x: 509, startPoint y: 11, endPoint x: 455, endPoint y: 62, distance: 74.1
click at [509, 11] on link at bounding box center [509, 10] width 8 height 12
click at [112, 9] on h4 "Balen Uleiul din seminte de dovleac (ro)" at bounding box center [86, 10] width 173 height 14
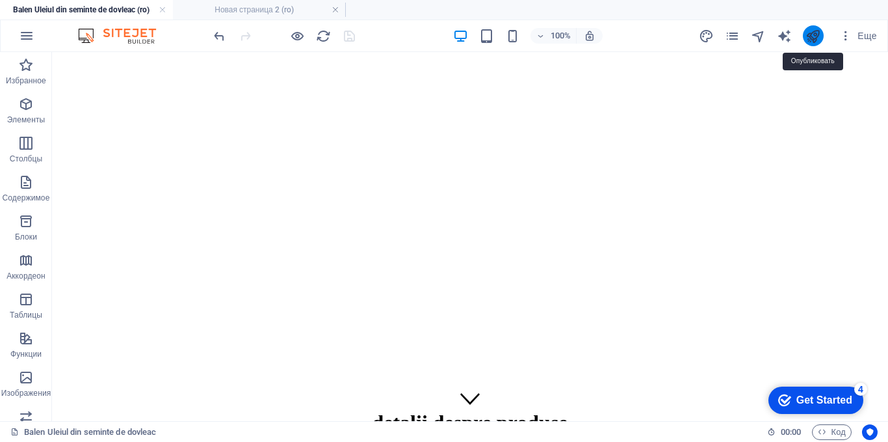
click at [811, 38] on icon "publish" at bounding box center [813, 36] width 15 height 15
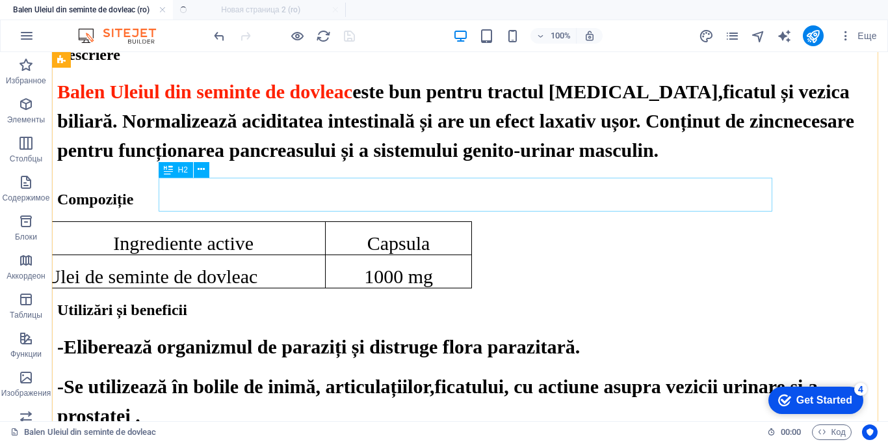
scroll to position [1040, 0]
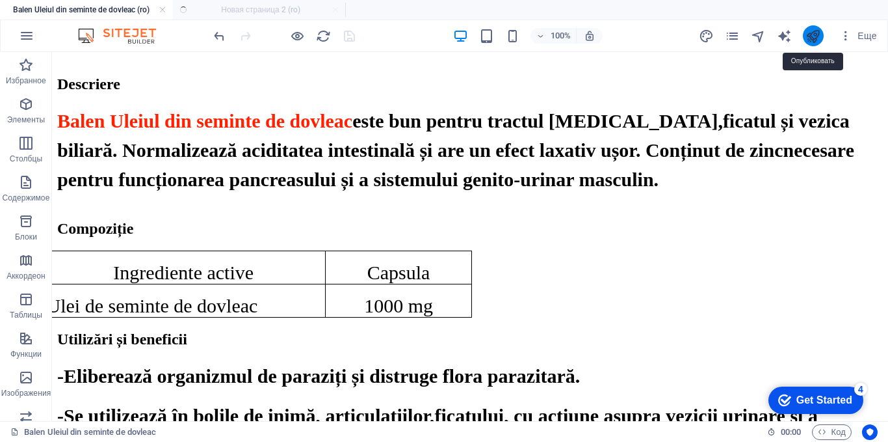
click at [818, 36] on icon "publish" at bounding box center [813, 36] width 15 height 15
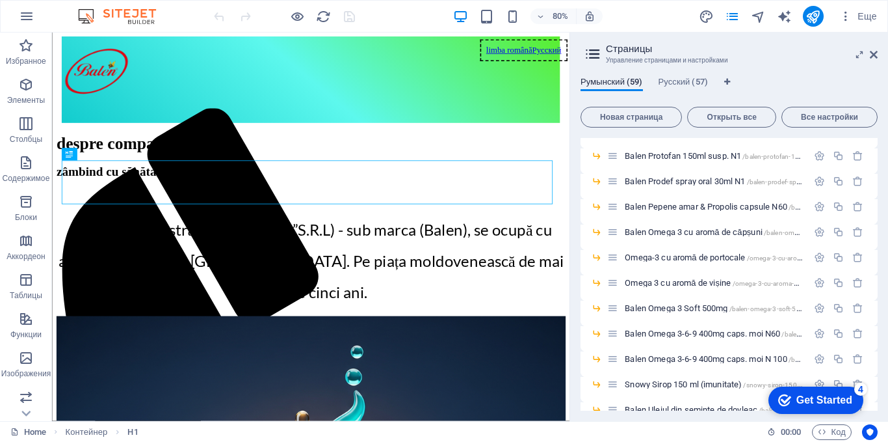
scroll to position [1358, 0]
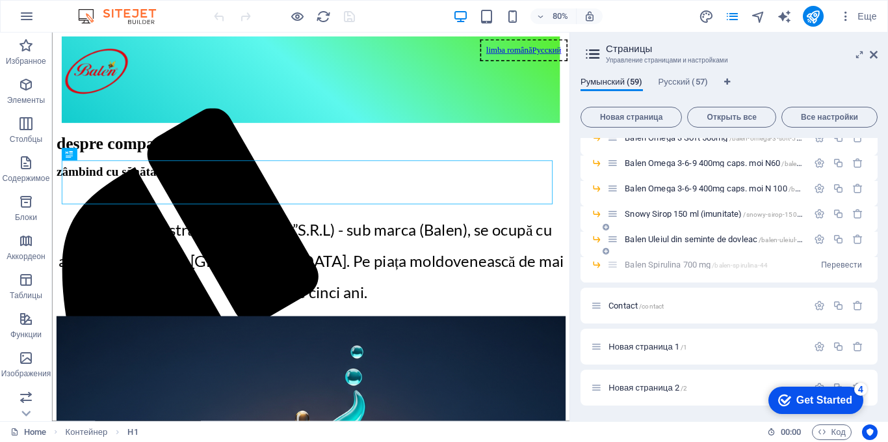
click at [663, 238] on span "Balen Uleiul din seminte de dovleac /balen-uleiul-din-seminte-de-dovleac" at bounding box center [745, 239] width 241 height 10
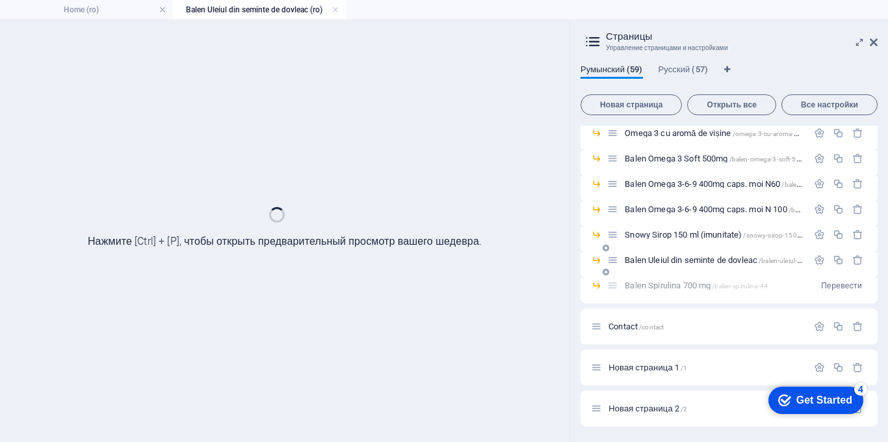
scroll to position [1325, 0]
click at [874, 40] on icon at bounding box center [874, 42] width 8 height 10
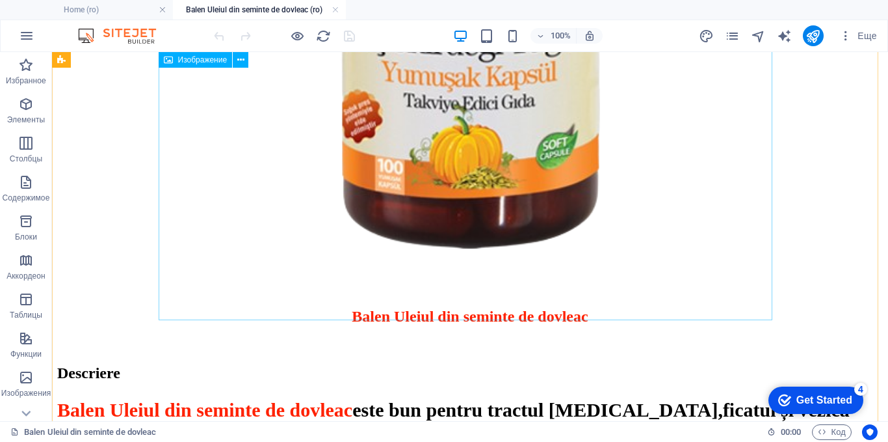
scroll to position [650, 0]
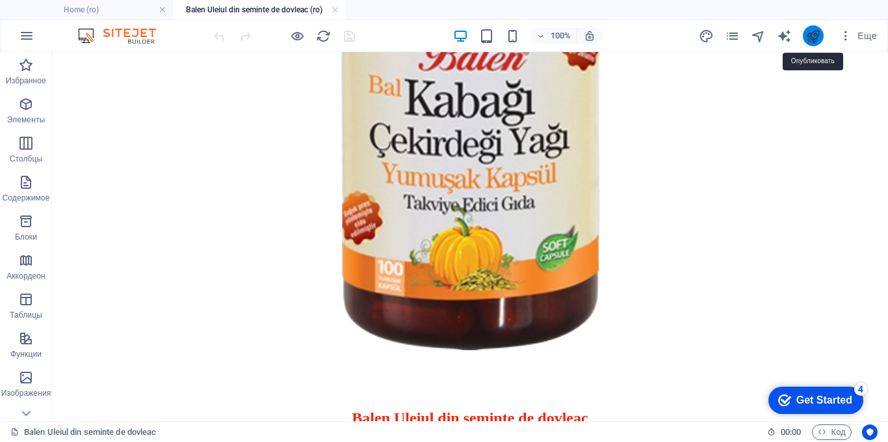
click at [817, 37] on icon "publish" at bounding box center [813, 36] width 15 height 15
